Goal: Task Accomplishment & Management: Manage account settings

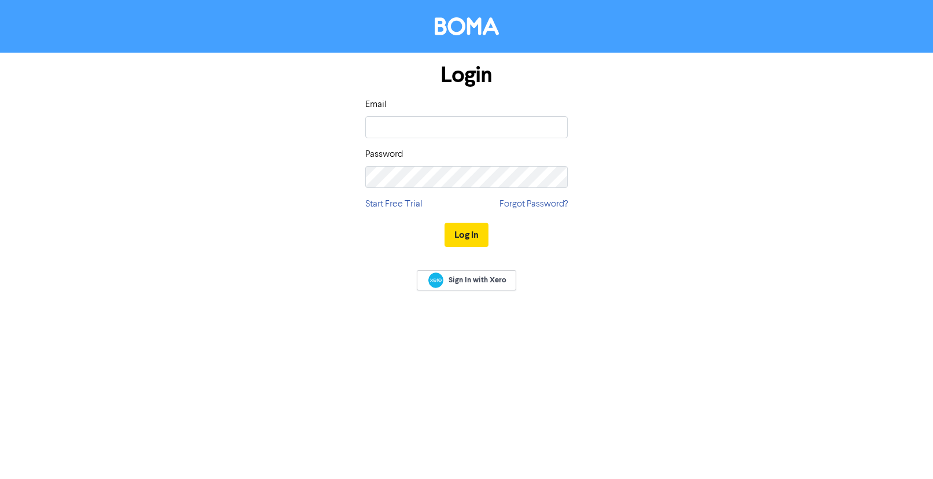
type input "[EMAIL_ADDRESS][DOMAIN_NAME]"
click at [486, 239] on button "Log In" at bounding box center [467, 235] width 44 height 24
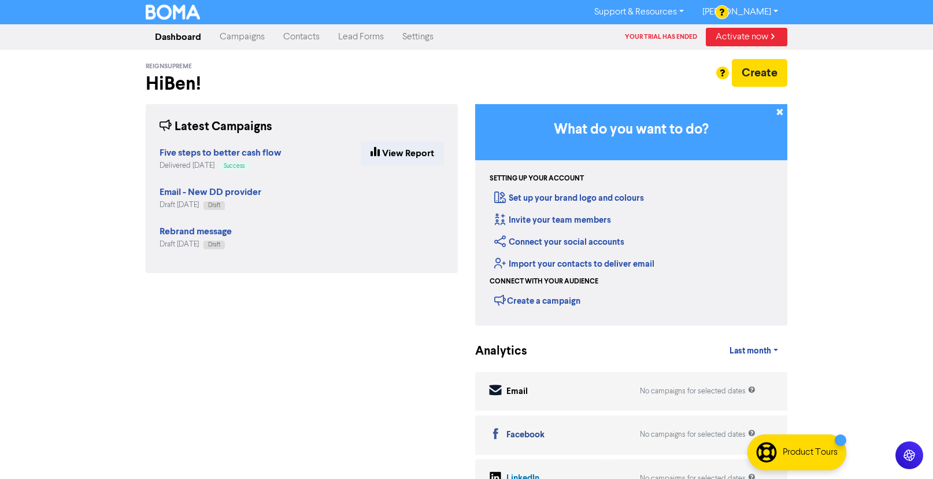
click at [291, 40] on link "Contacts" at bounding box center [301, 36] width 55 height 23
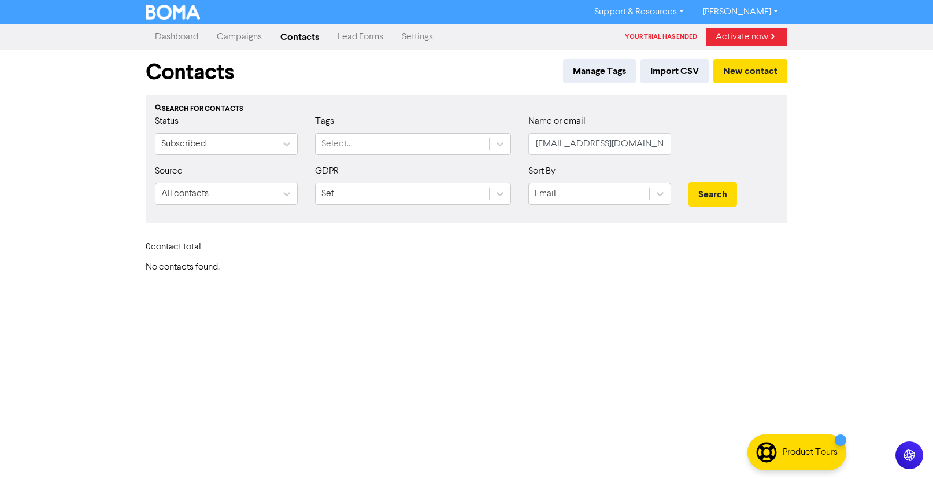
click at [251, 43] on link "Campaigns" at bounding box center [240, 36] width 64 height 23
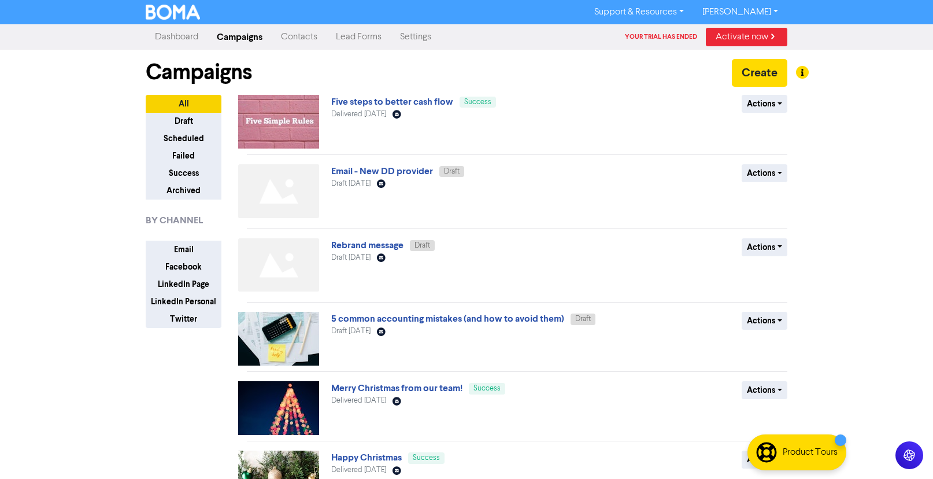
click at [200, 33] on link "Dashboard" at bounding box center [177, 36] width 62 height 23
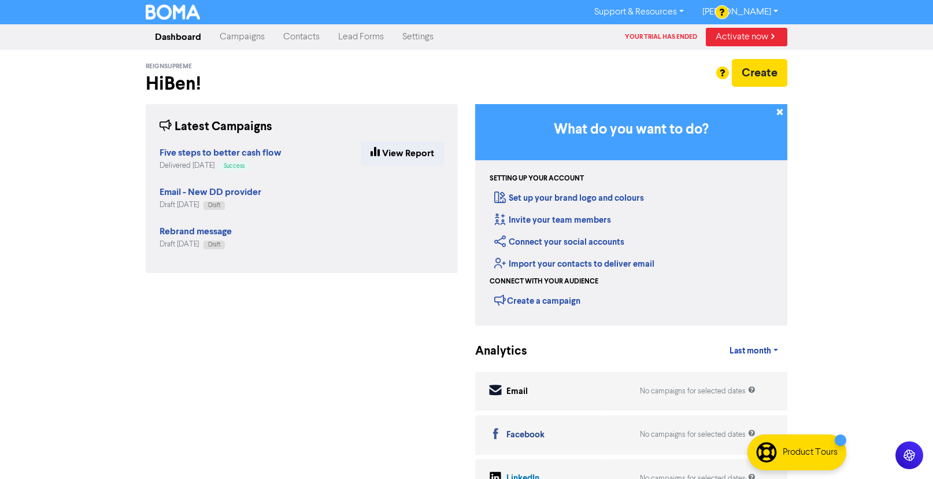
click at [760, 8] on link "[PERSON_NAME]" at bounding box center [740, 12] width 94 height 18
click at [418, 35] on link "Settings" at bounding box center [418, 36] width 50 height 23
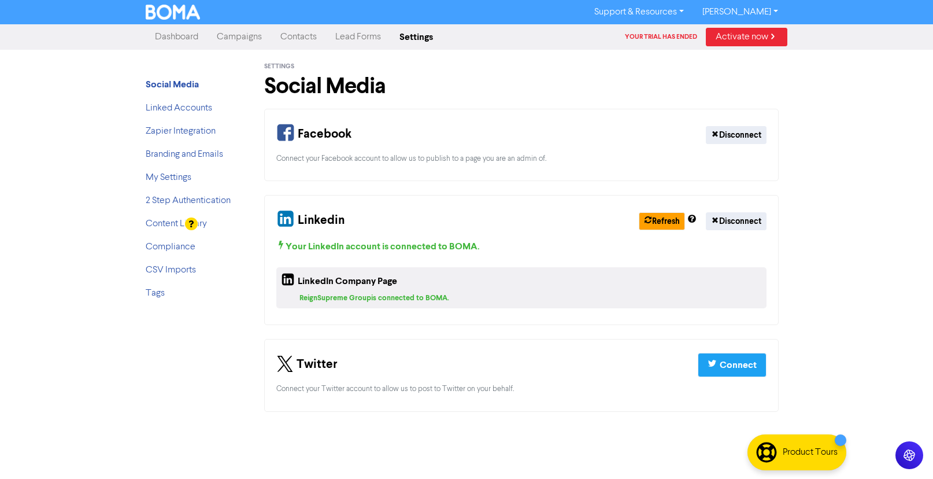
click at [203, 221] on div at bounding box center [196, 224] width 22 height 14
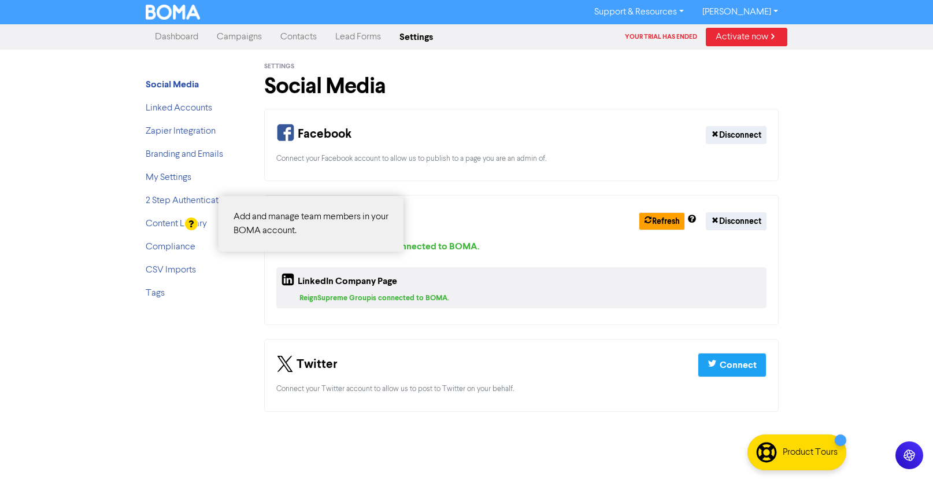
click at [751, 11] on div at bounding box center [466, 239] width 933 height 479
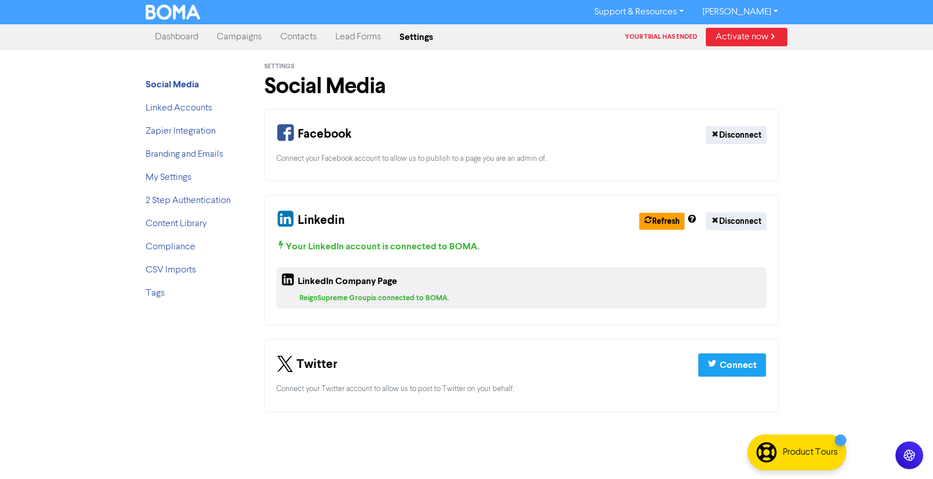
click at [770, 12] on link "[PERSON_NAME]" at bounding box center [740, 12] width 94 height 18
click at [760, 38] on button "Log Out" at bounding box center [739, 35] width 91 height 14
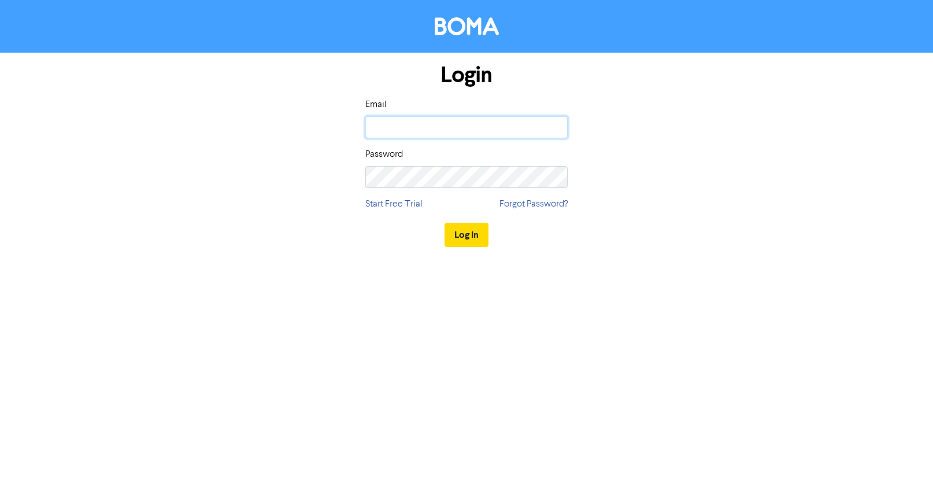
type input "[EMAIL_ADDRESS][DOMAIN_NAME]"
